Goal: Find contact information: Find contact information

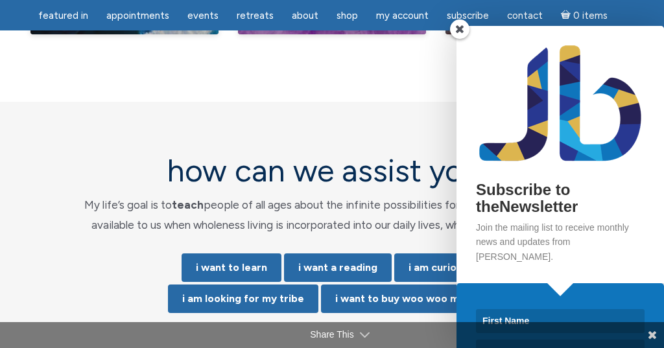
scroll to position [2637, 0]
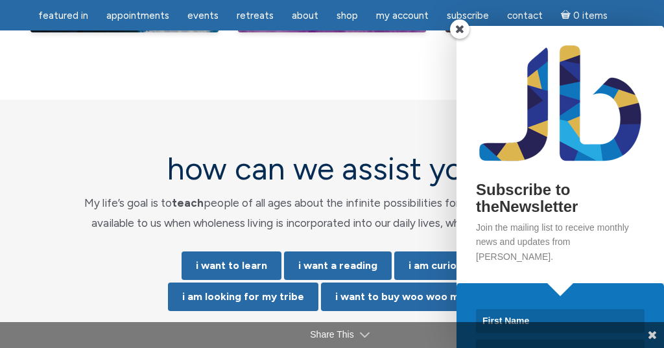
click at [460, 25] on span at bounding box center [459, 28] width 19 height 19
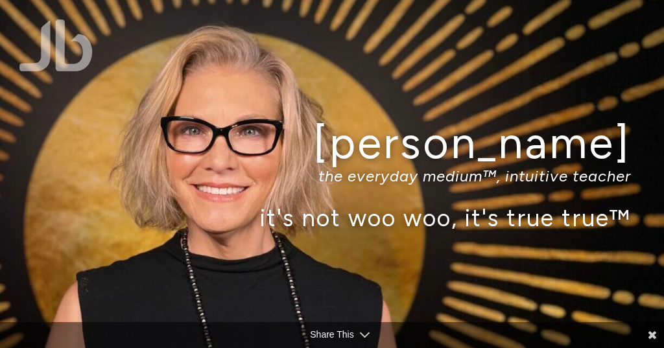
scroll to position [0, 0]
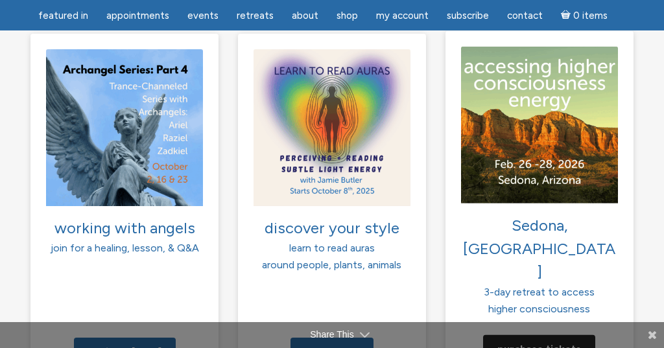
scroll to position [1045, 0]
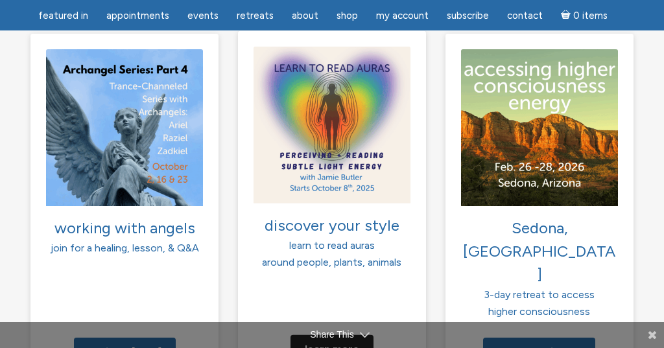
click at [337, 335] on link "Learn more" at bounding box center [331, 349] width 83 height 29
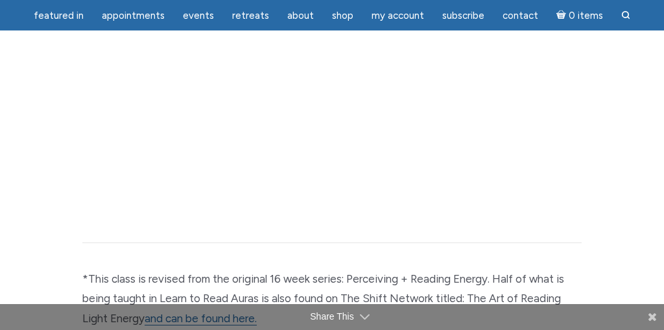
scroll to position [2176, 0]
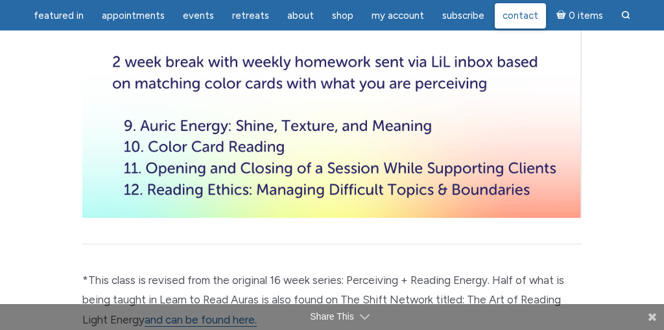
click at [512, 10] on span "Contact" at bounding box center [521, 16] width 36 height 12
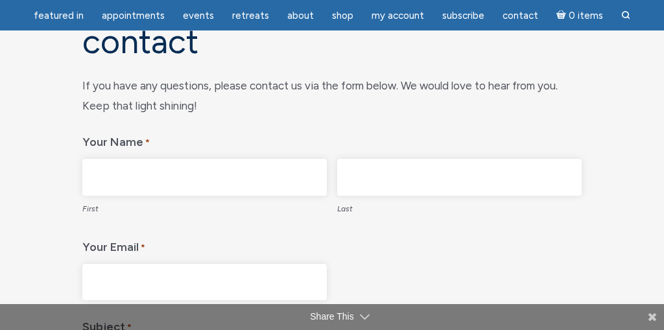
scroll to position [185, 0]
